Goal: Task Accomplishment & Management: Use online tool/utility

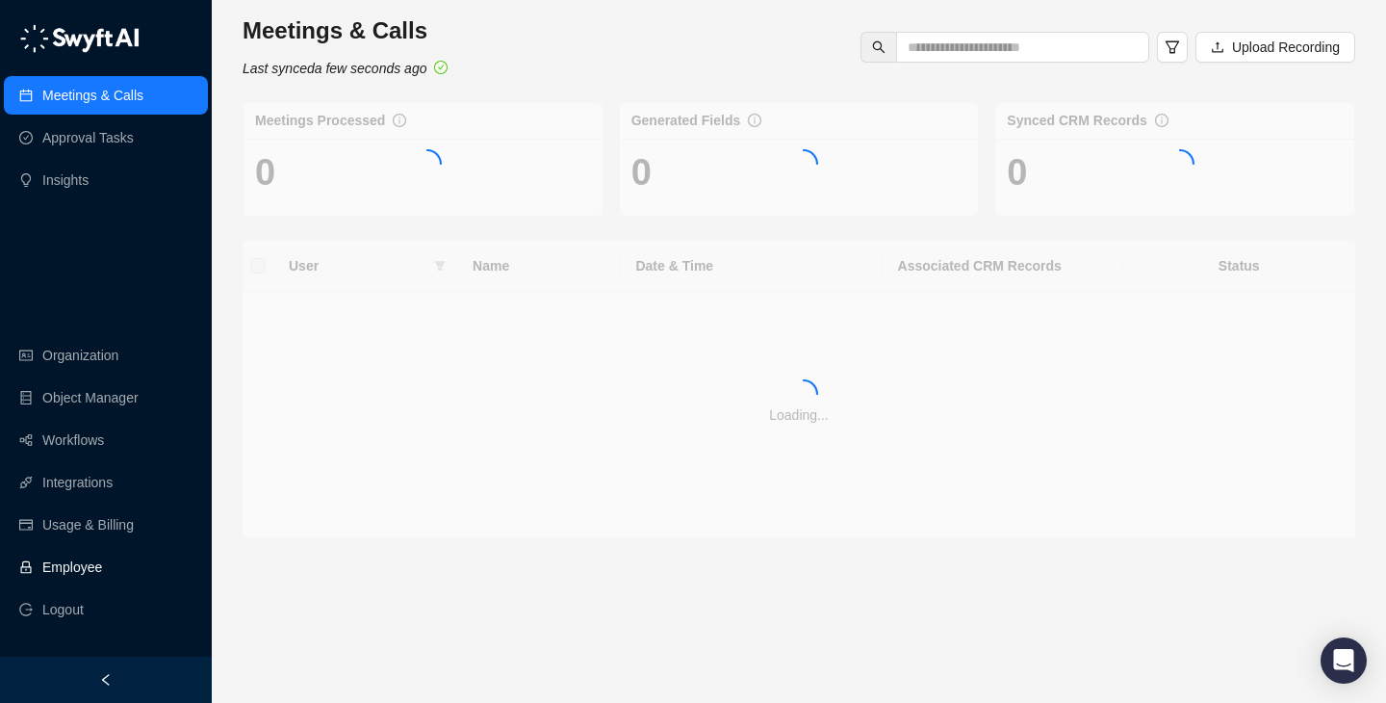
click at [73, 555] on link "Employee" at bounding box center [72, 567] width 60 height 39
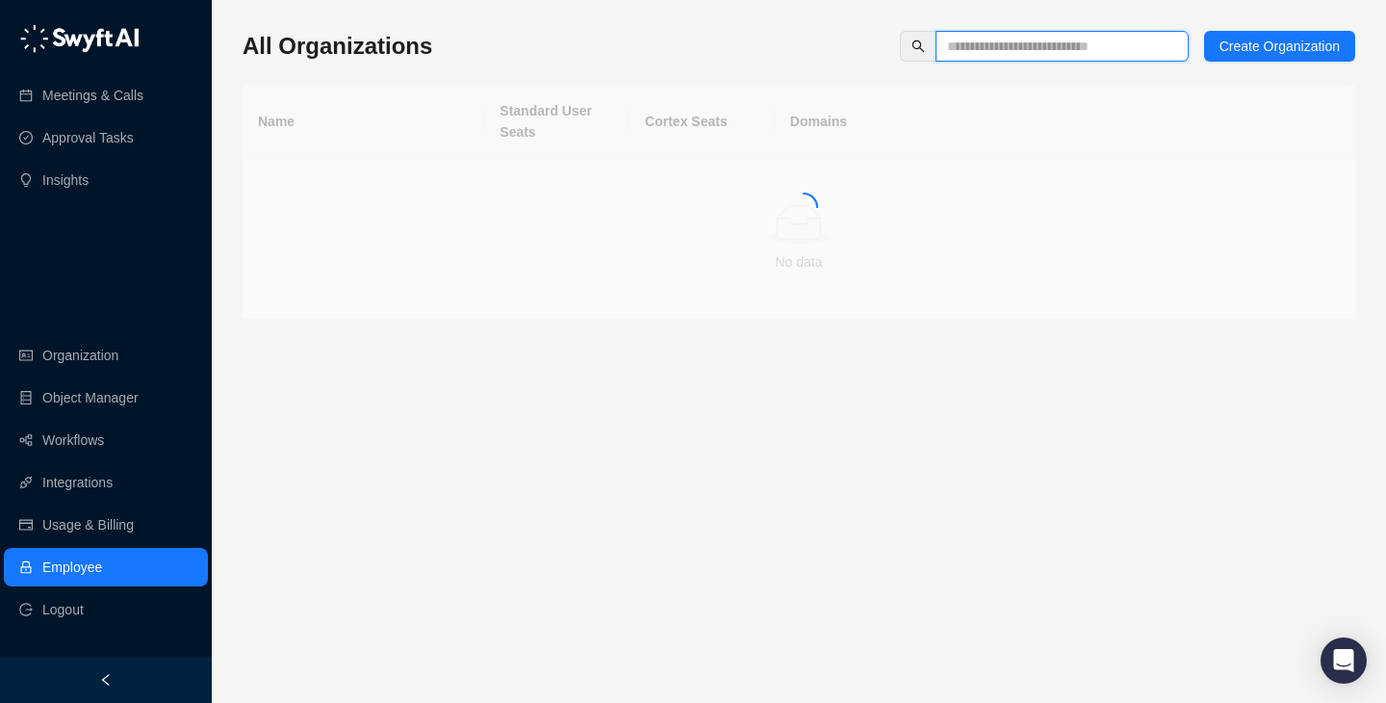
click at [998, 40] on input "text" at bounding box center [1054, 46] width 215 height 21
type input "*"
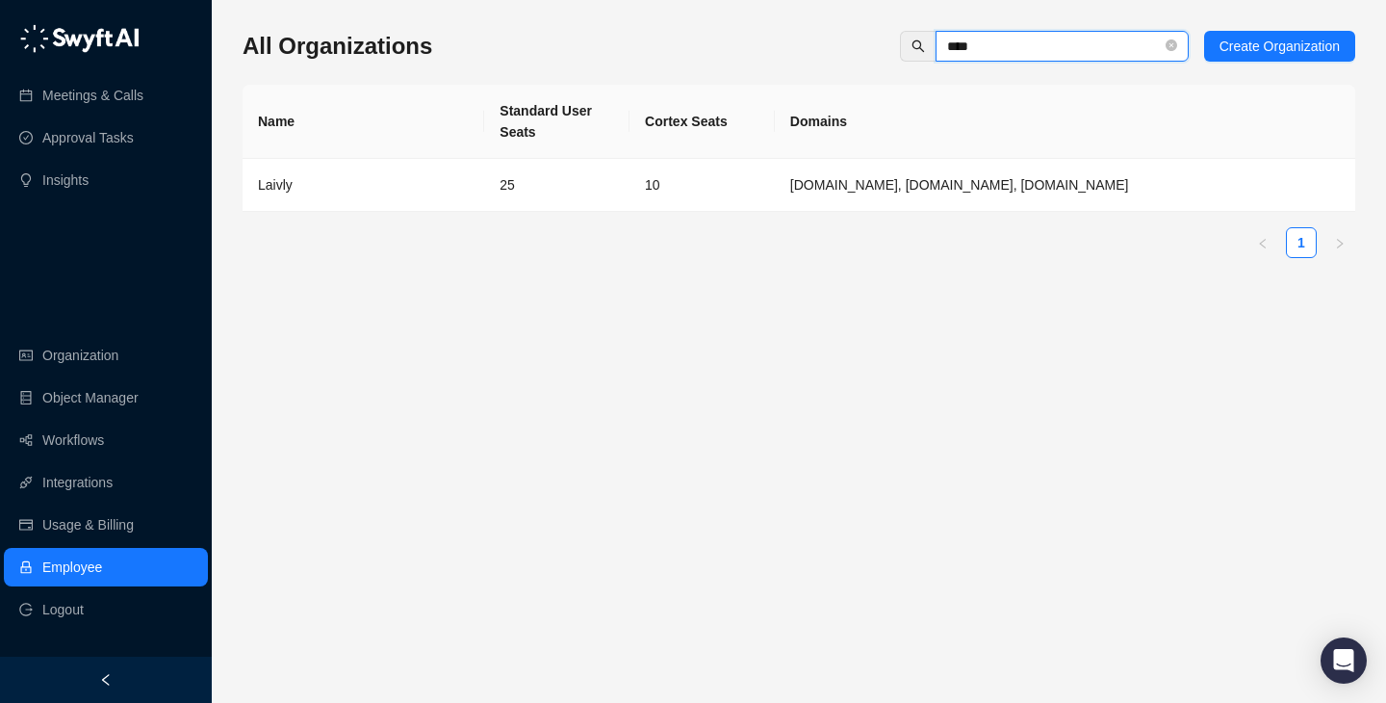
type input "****"
click at [916, 172] on td "laivly.com, laiv.ly, intouchcx.com" at bounding box center [1065, 185] width 580 height 53
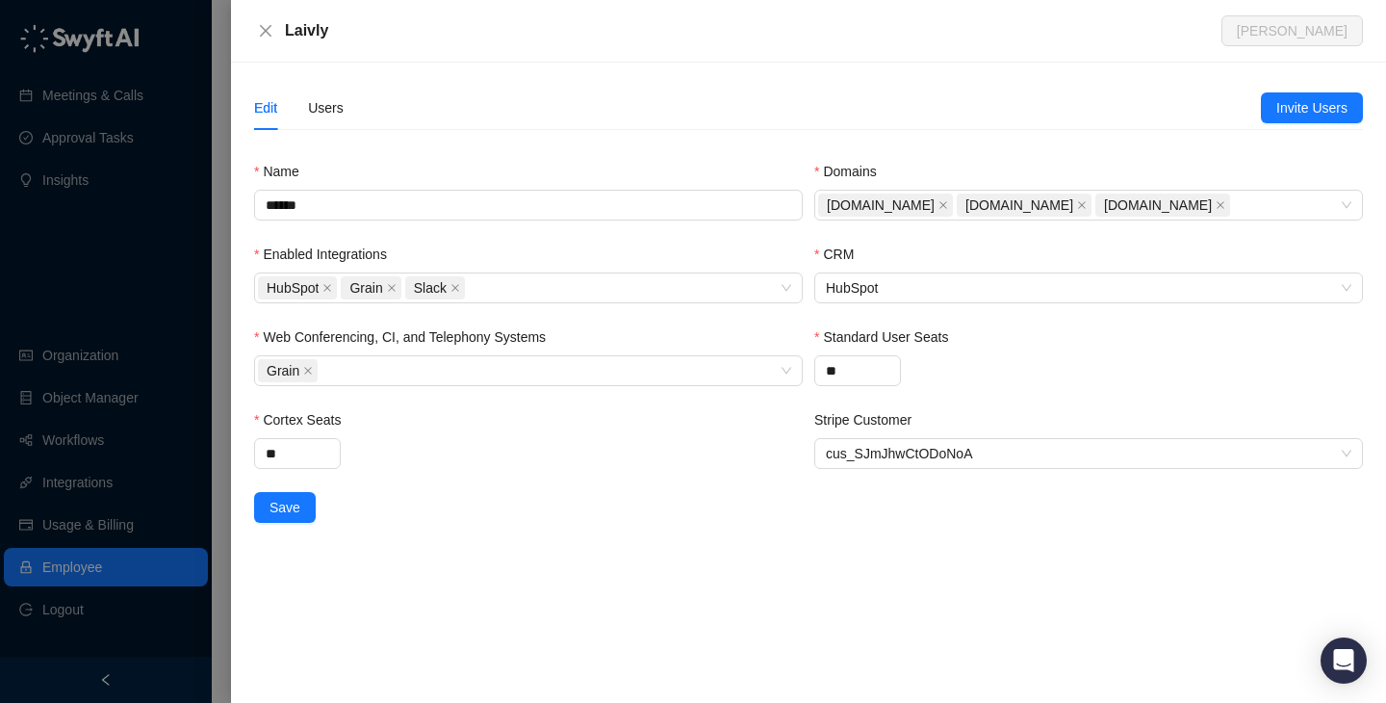
click at [349, 101] on div "Edit Users" at bounding box center [757, 108] width 1007 height 44
click at [330, 112] on div "Users" at bounding box center [326, 107] width 36 height 21
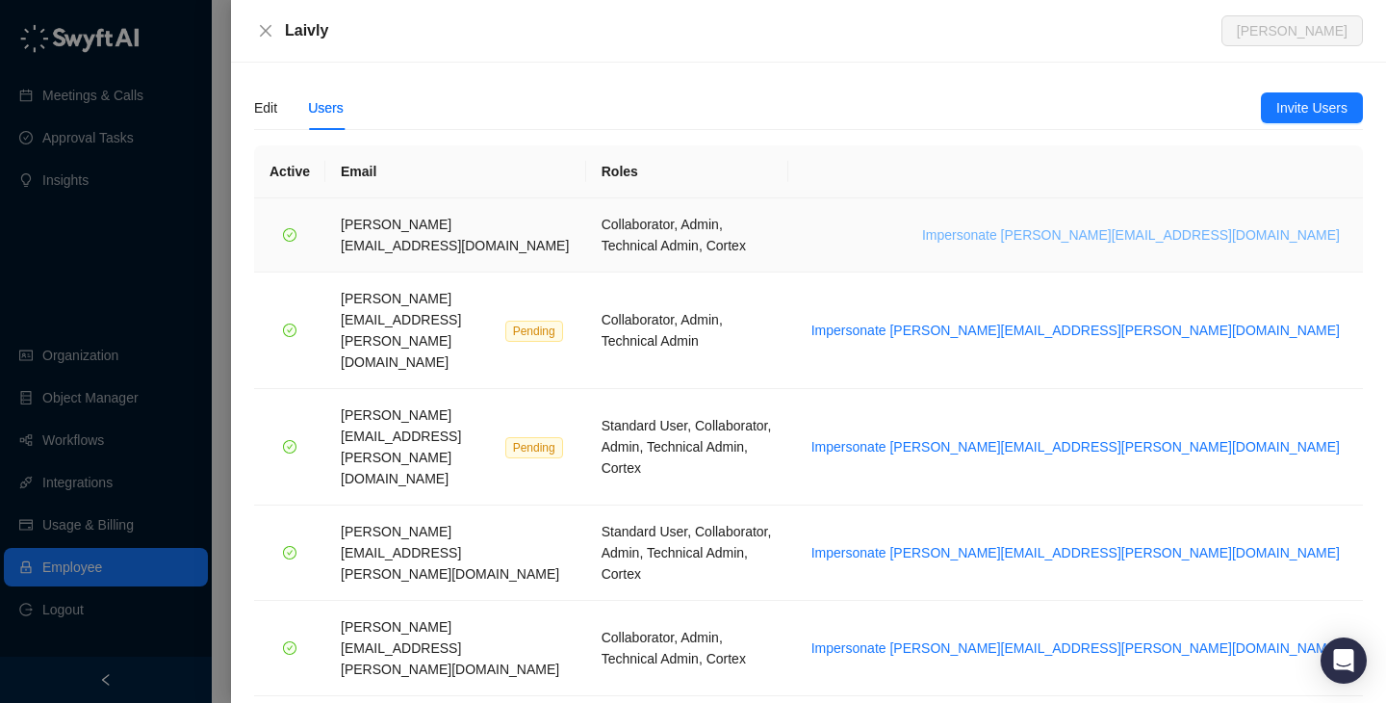
click at [1191, 228] on span "Impersonate [PERSON_NAME][EMAIL_ADDRESS][DOMAIN_NAME]" at bounding box center [1131, 234] width 418 height 21
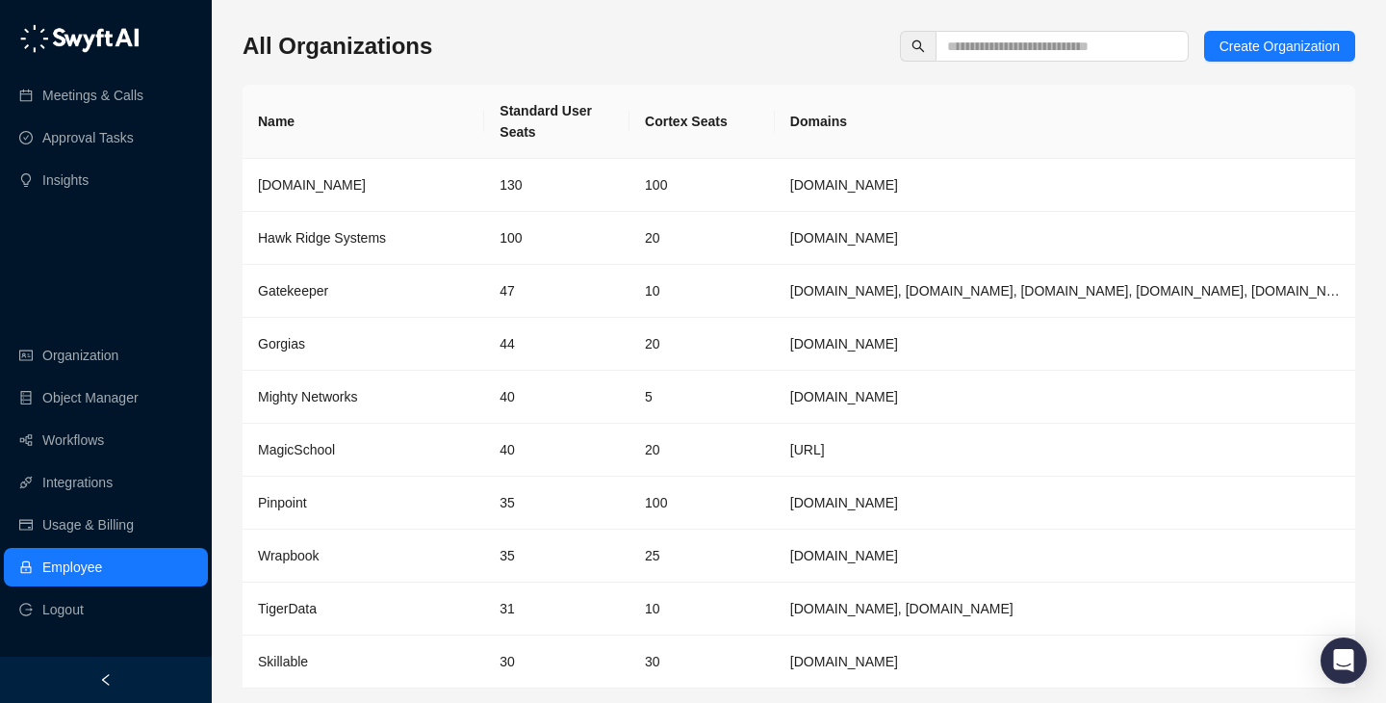
click at [102, 567] on link "Employee" at bounding box center [72, 567] width 60 height 39
click at [1002, 53] on input "text" at bounding box center [1054, 46] width 215 height 21
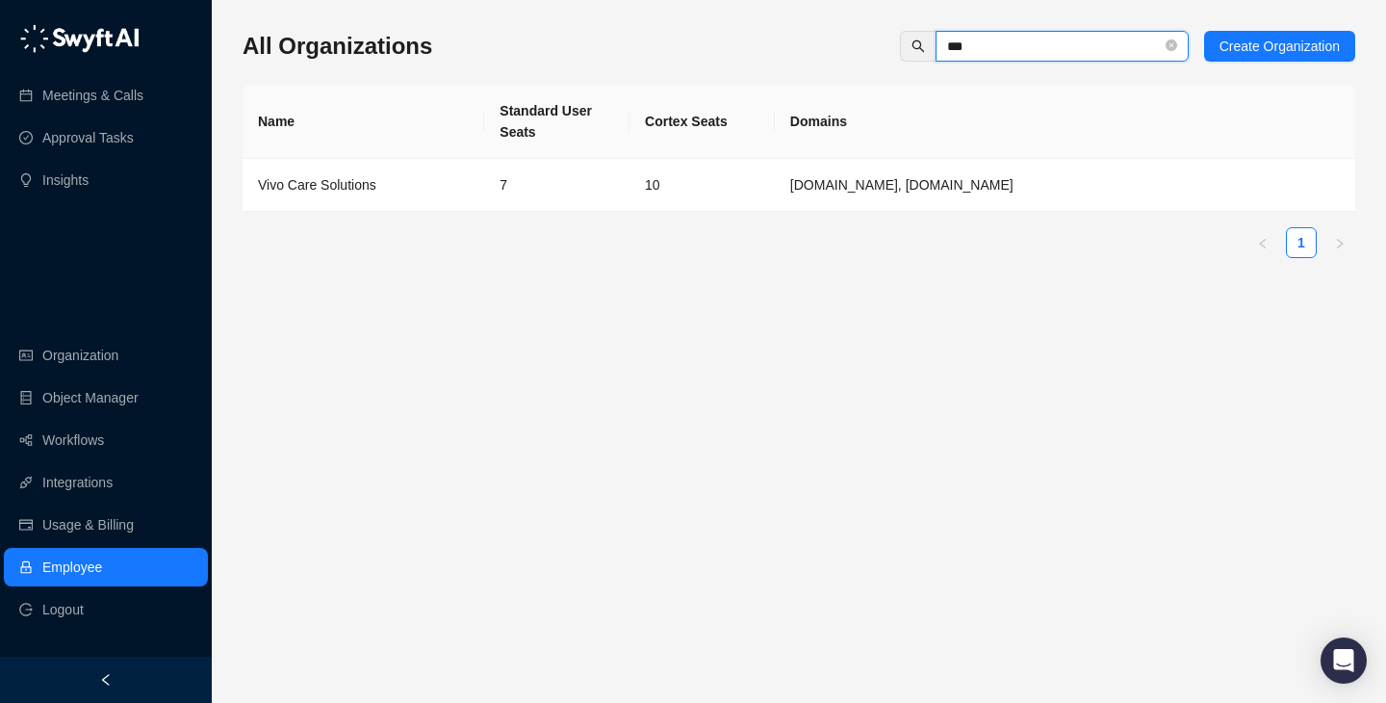
type input "***"
click at [529, 194] on td "7" at bounding box center [556, 185] width 145 height 53
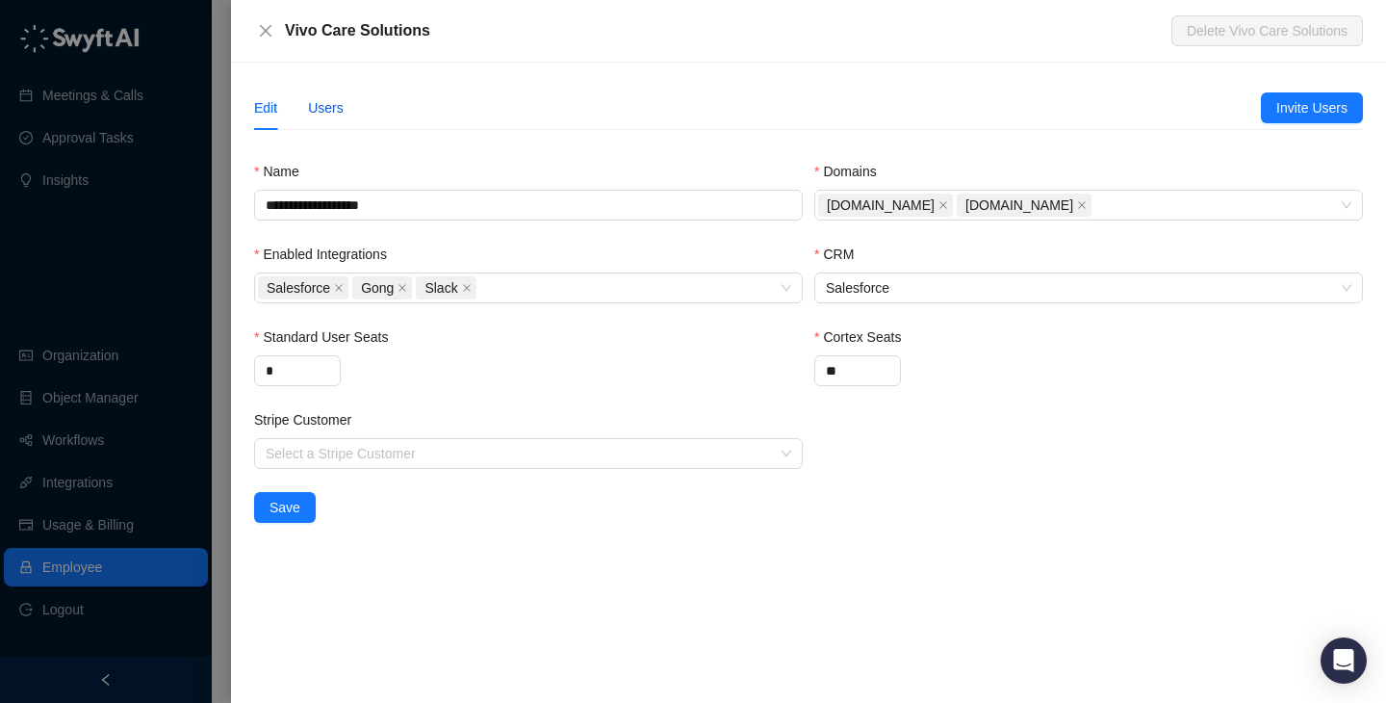
click at [336, 104] on div "Users" at bounding box center [326, 107] width 36 height 21
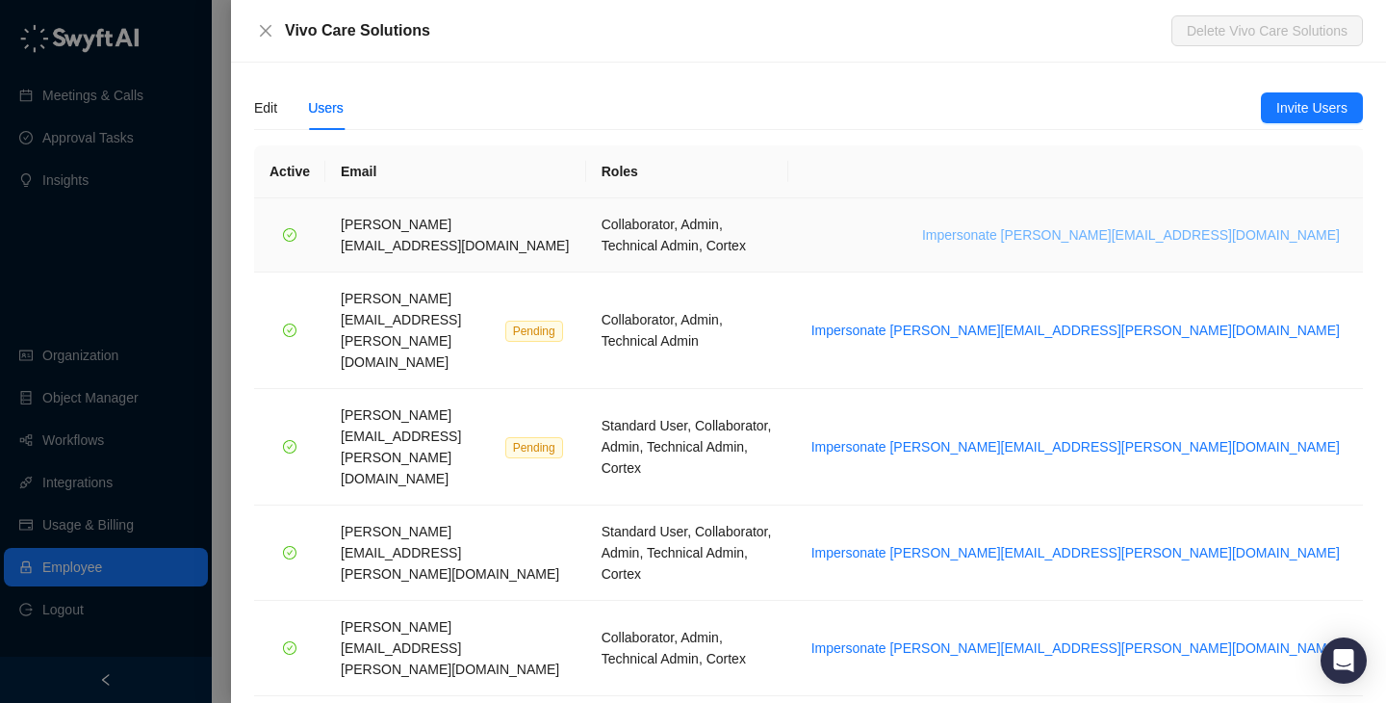
click at [1193, 224] on span "Impersonate [PERSON_NAME][EMAIL_ADDRESS][DOMAIN_NAME]" at bounding box center [1131, 234] width 418 height 21
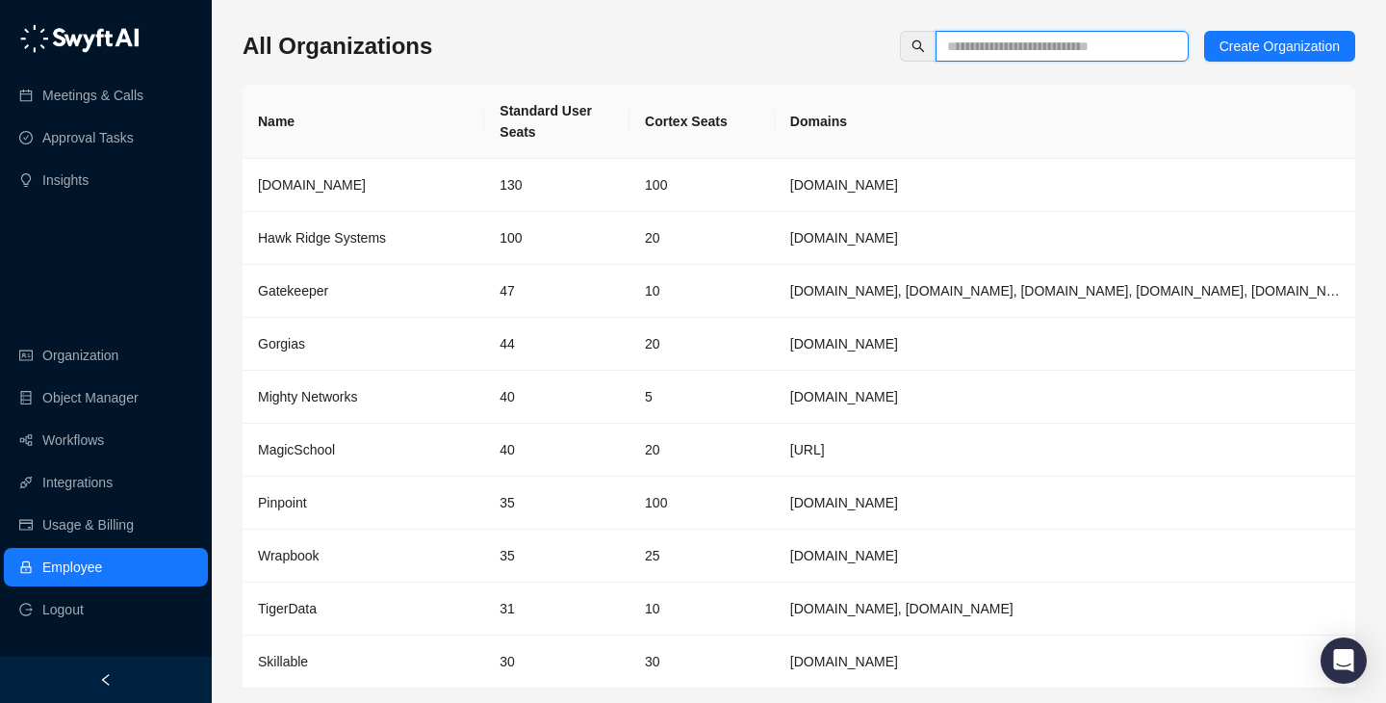
click at [1000, 56] on input "text" at bounding box center [1054, 46] width 215 height 21
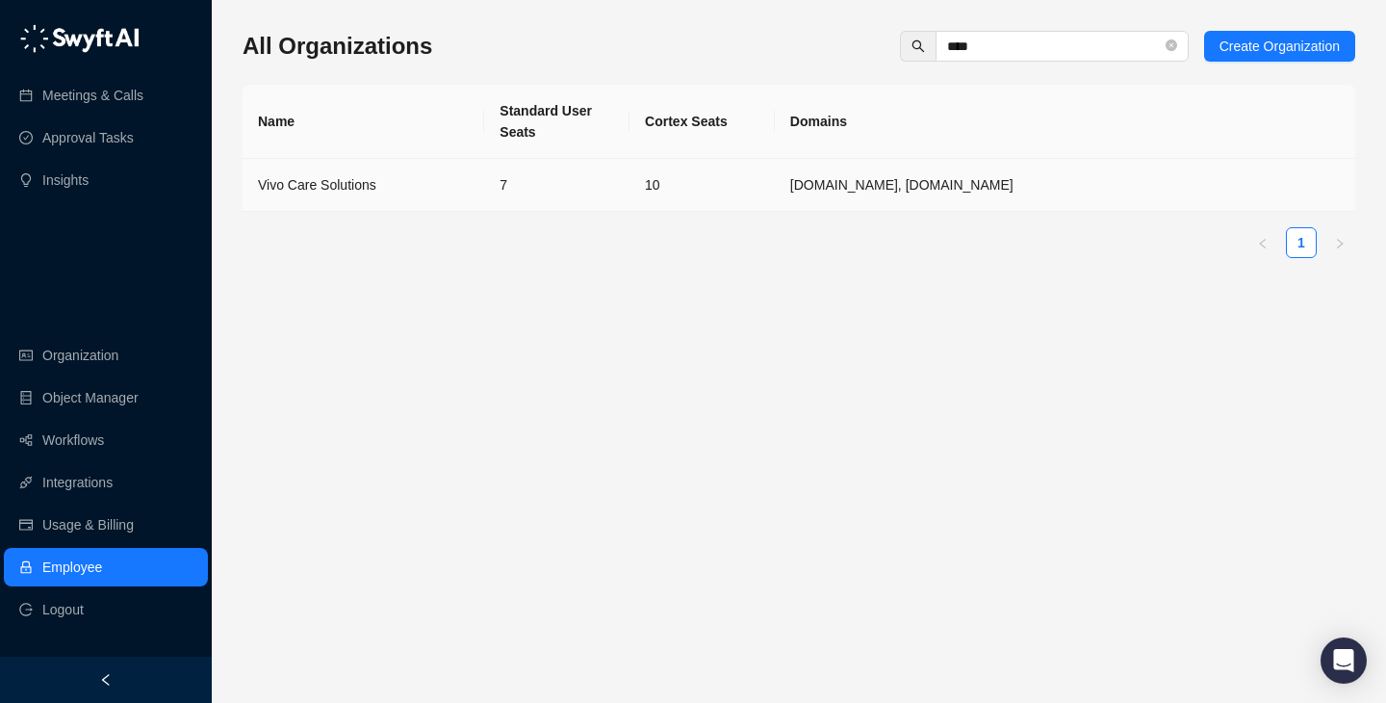
click at [551, 171] on td "7" at bounding box center [556, 185] width 145 height 53
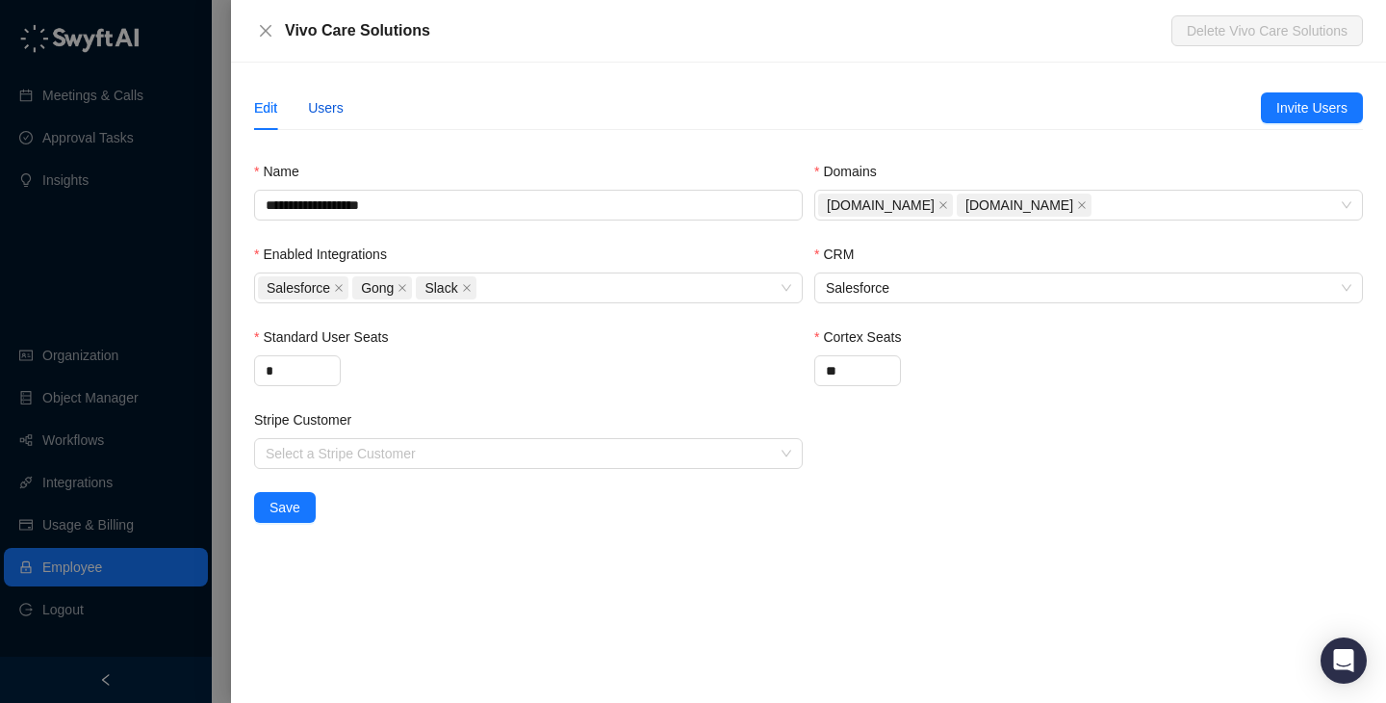
click at [333, 109] on div "Users" at bounding box center [326, 107] width 36 height 21
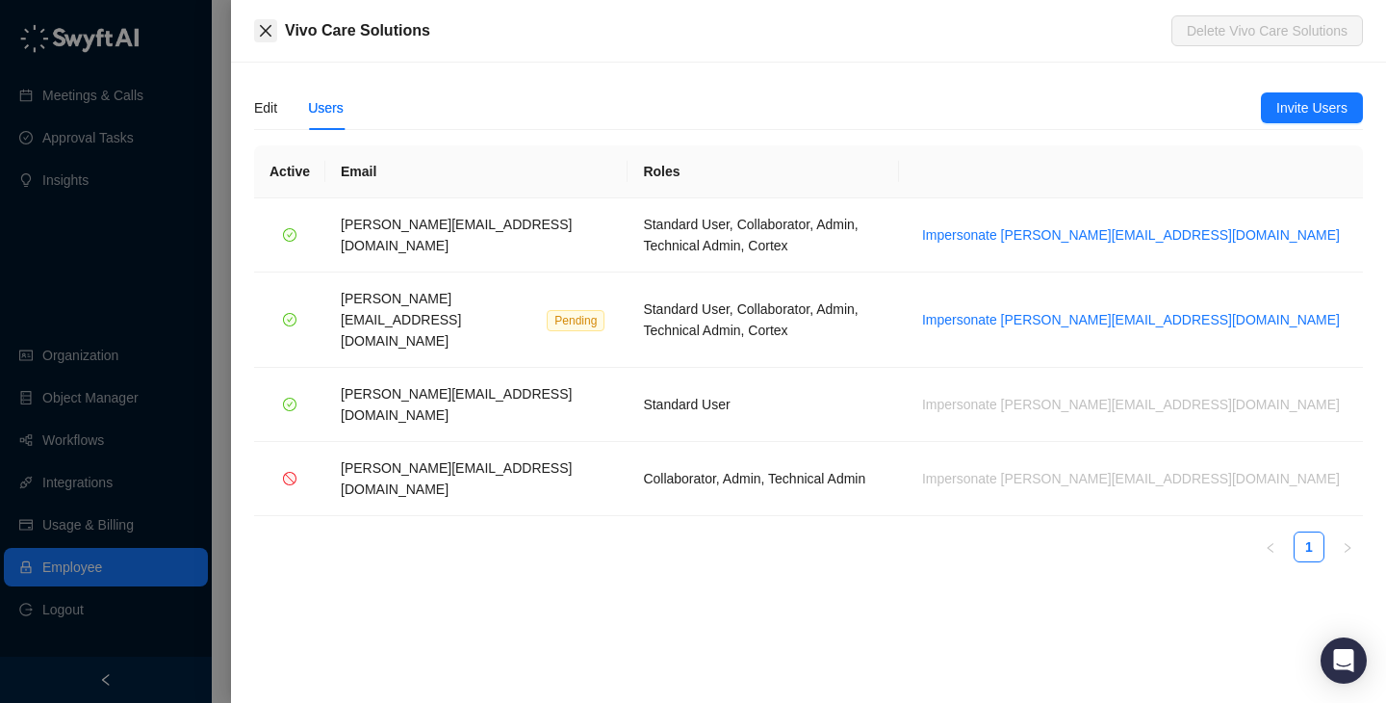
click at [269, 36] on icon "close" at bounding box center [265, 30] width 15 height 15
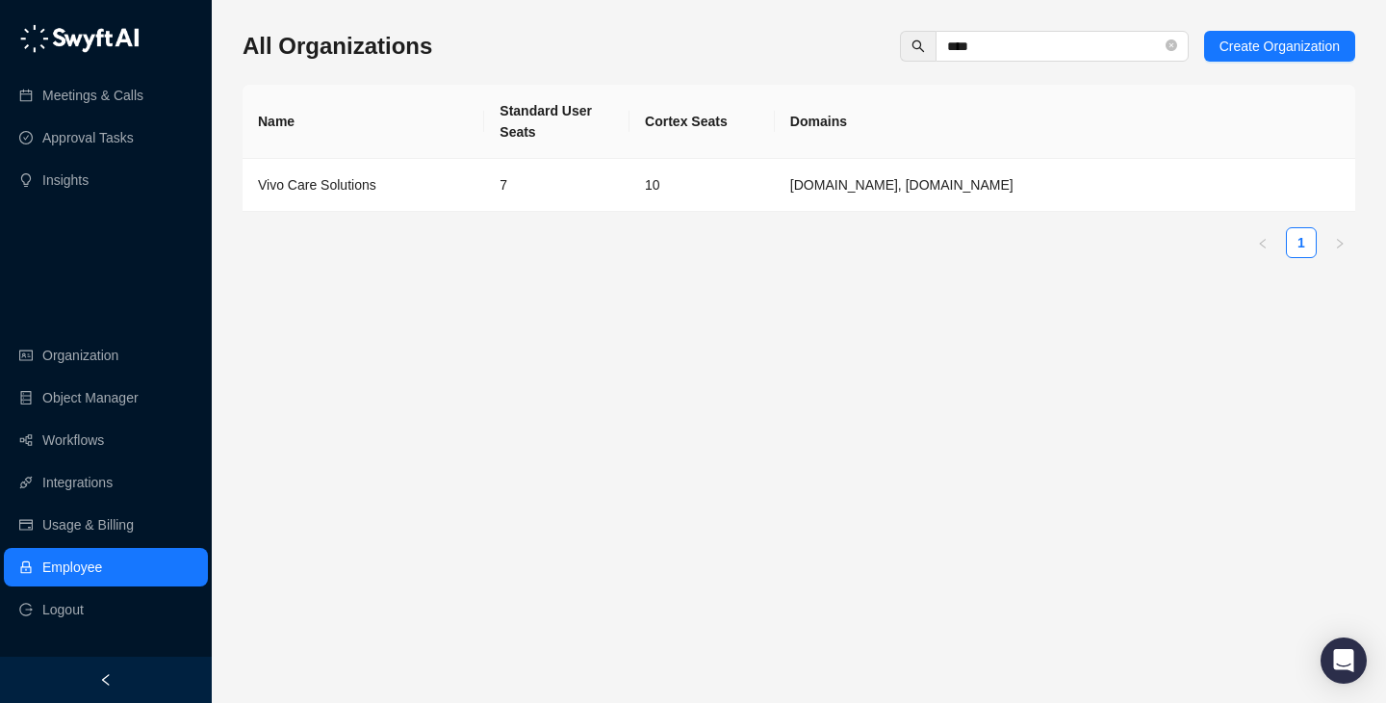
click at [102, 555] on link "Employee" at bounding box center [72, 567] width 60 height 39
click at [1040, 46] on input "****" at bounding box center [1054, 46] width 215 height 21
type input "*****"
click at [440, 153] on th "Name" at bounding box center [364, 122] width 242 height 74
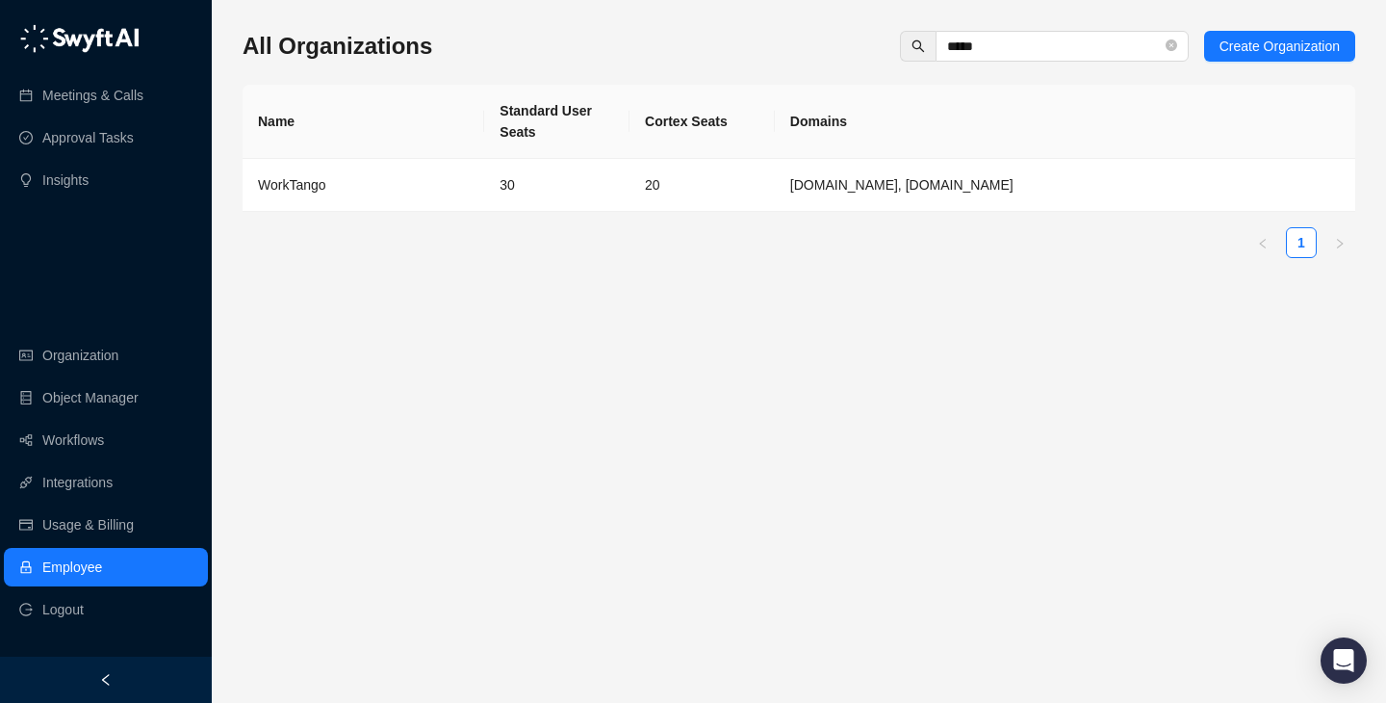
click at [441, 168] on td "WorkTango" at bounding box center [364, 185] width 242 height 53
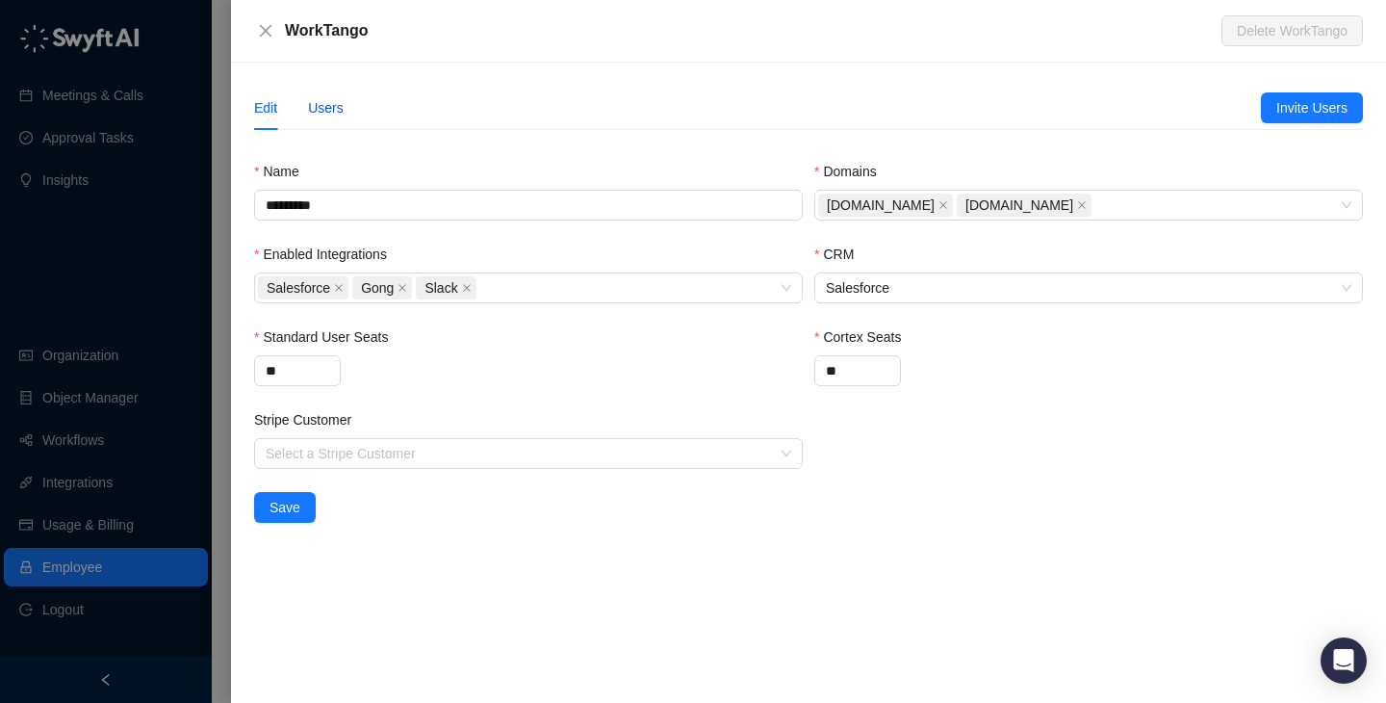
click at [344, 108] on div "Users" at bounding box center [326, 107] width 36 height 21
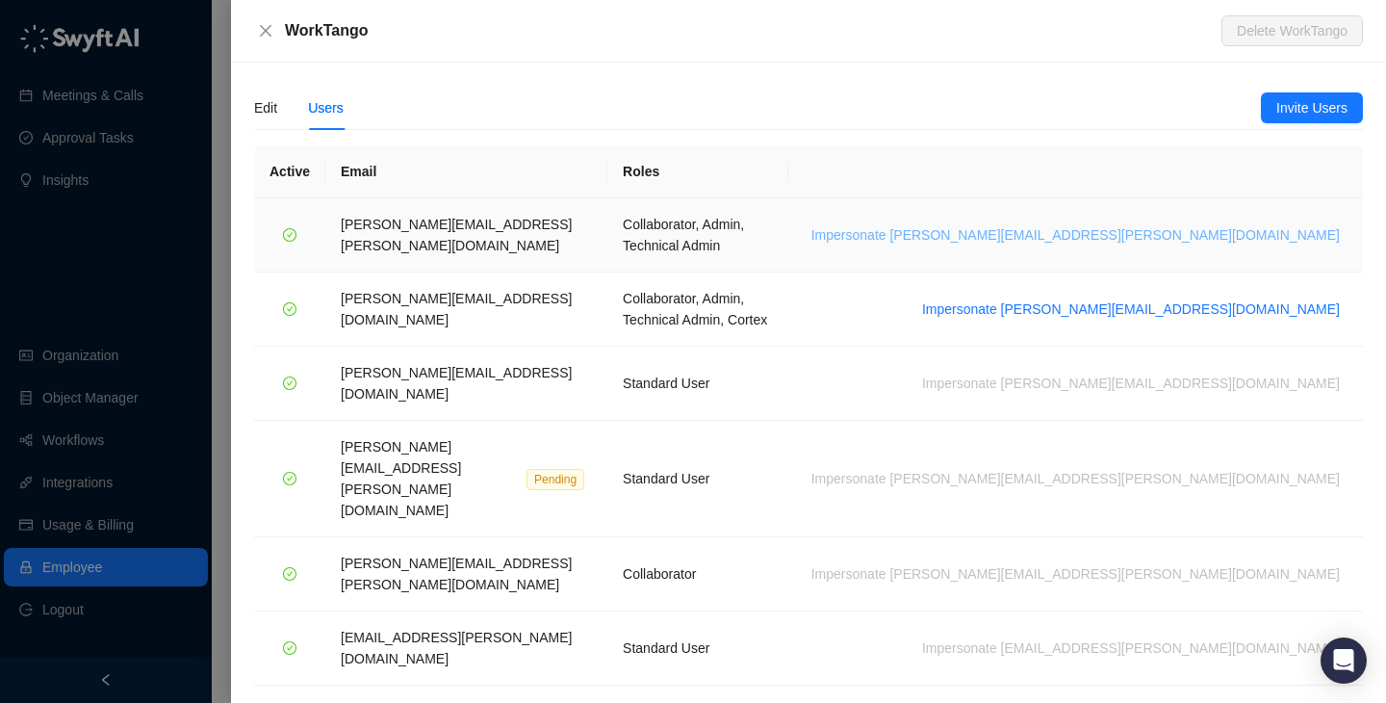
click at [1218, 224] on span "Impersonate lisa.hall@worktango.com" at bounding box center [1076, 234] width 529 height 21
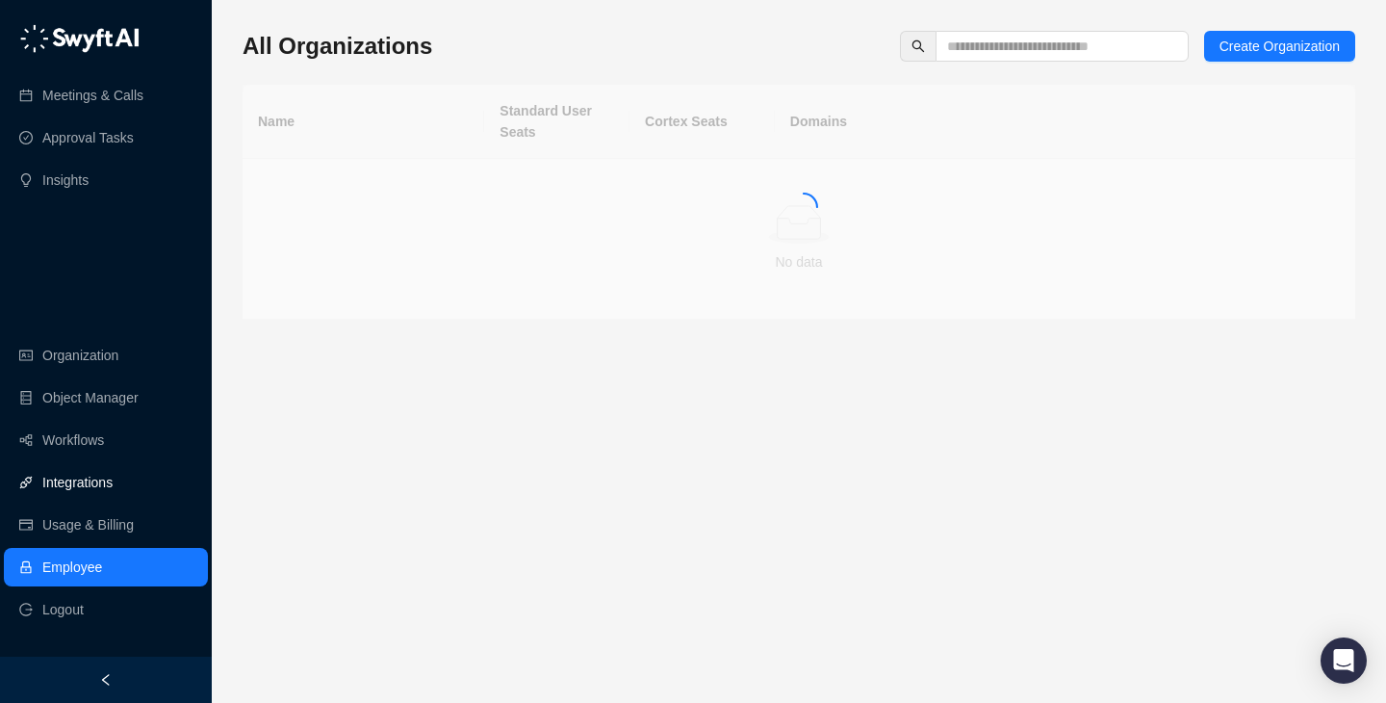
click at [113, 490] on link "Integrations" at bounding box center [77, 482] width 70 height 39
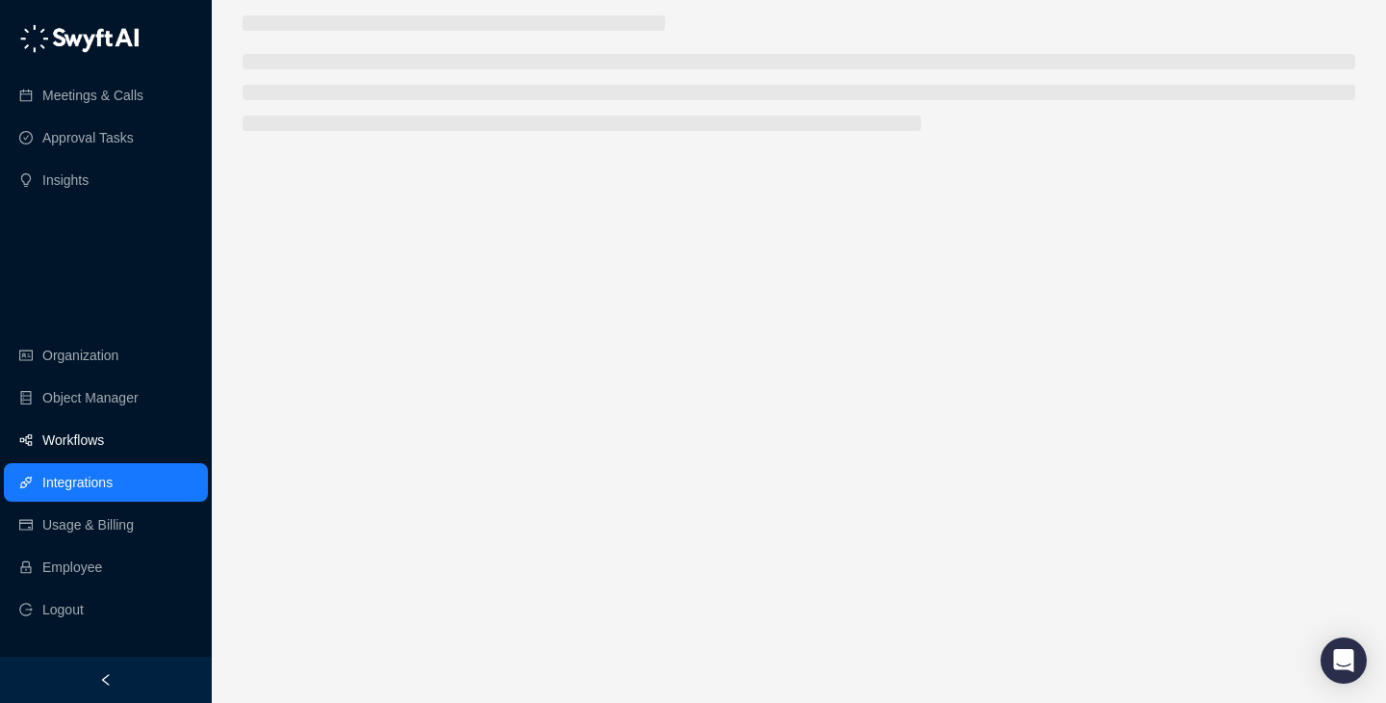
click at [104, 451] on link "Workflows" at bounding box center [73, 440] width 62 height 39
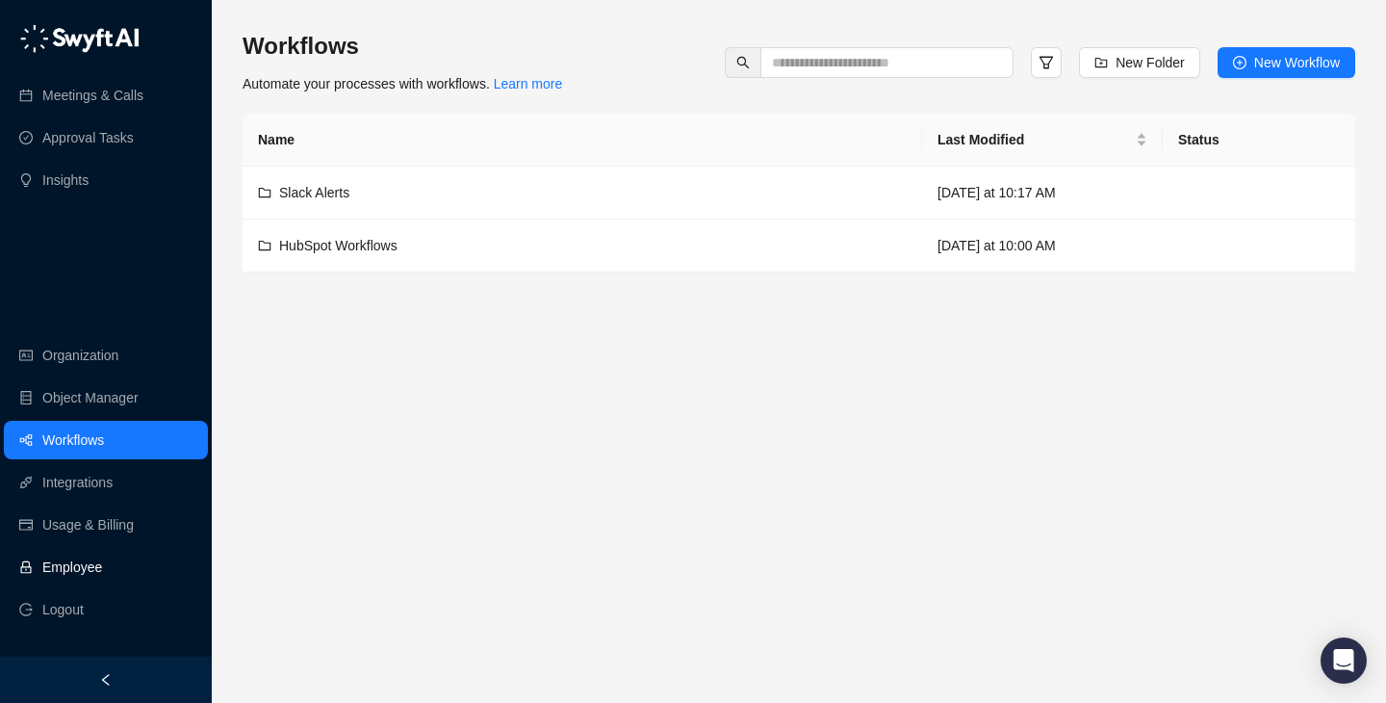
click at [102, 566] on link "Employee" at bounding box center [72, 567] width 60 height 39
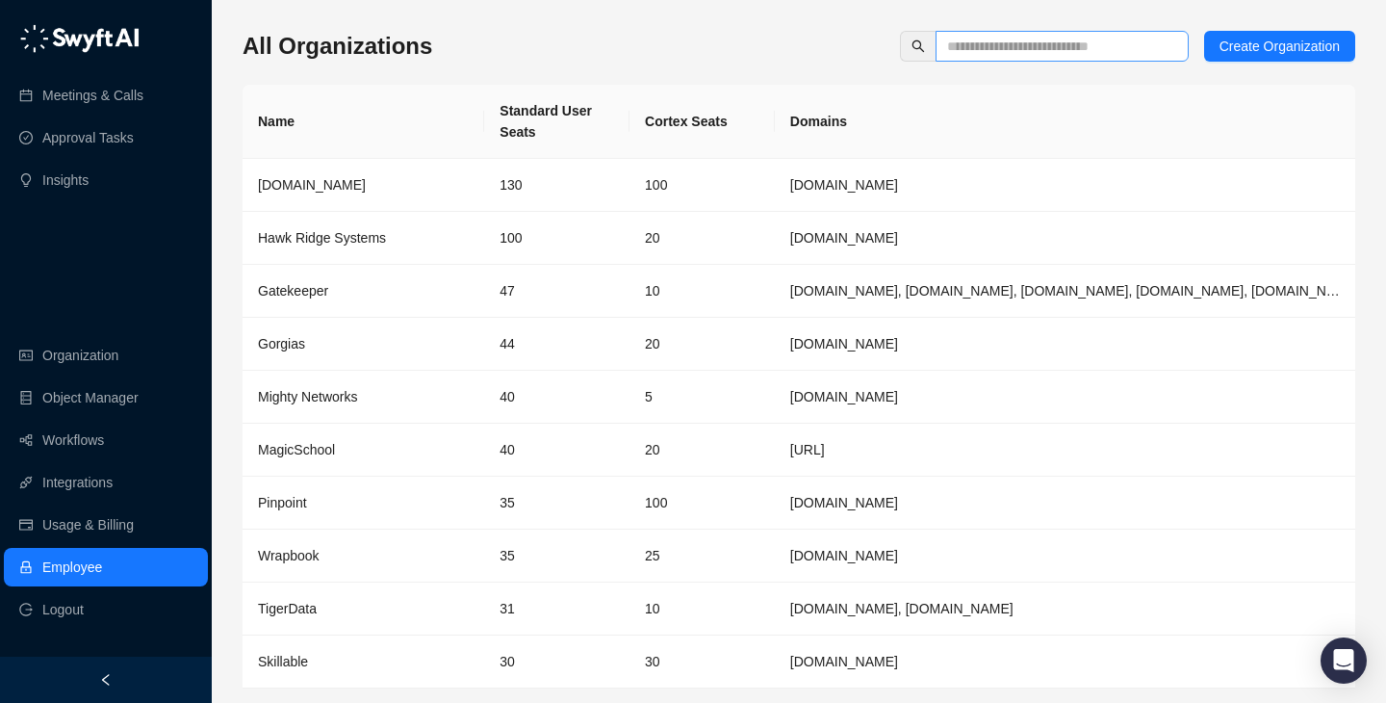
click at [1019, 61] on span at bounding box center [1062, 46] width 253 height 31
